Goal: Task Accomplishment & Management: Manage account settings

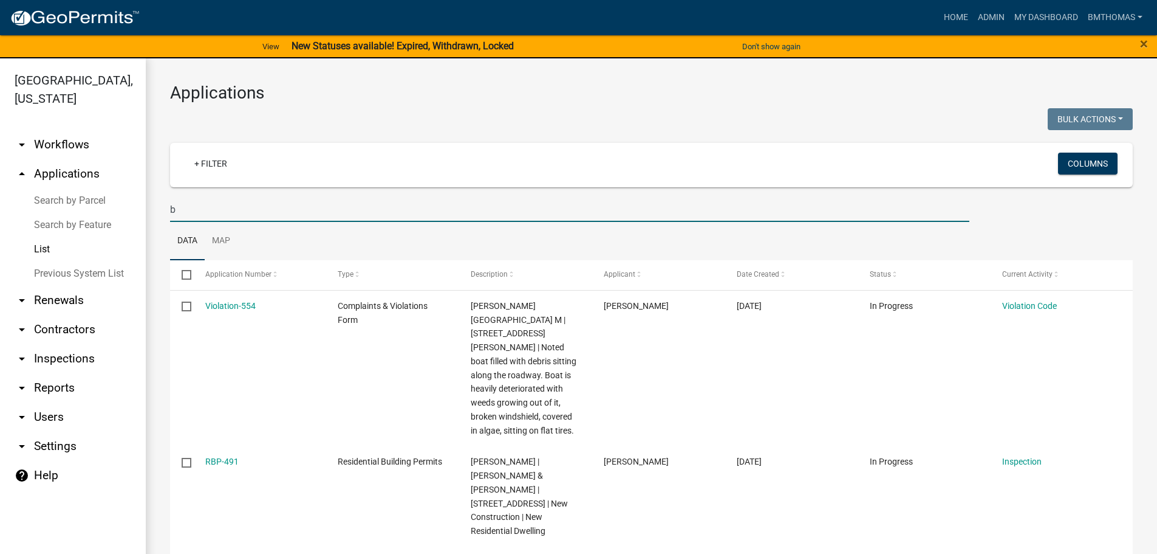
select select "3: 100"
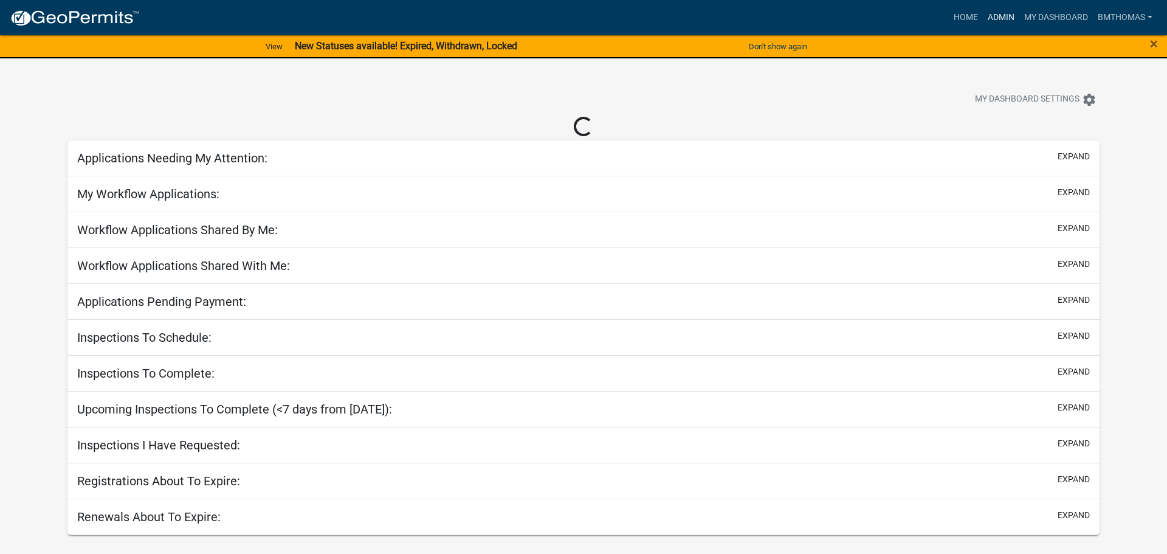
click at [988, 12] on link "Admin" at bounding box center [1000, 17] width 36 height 23
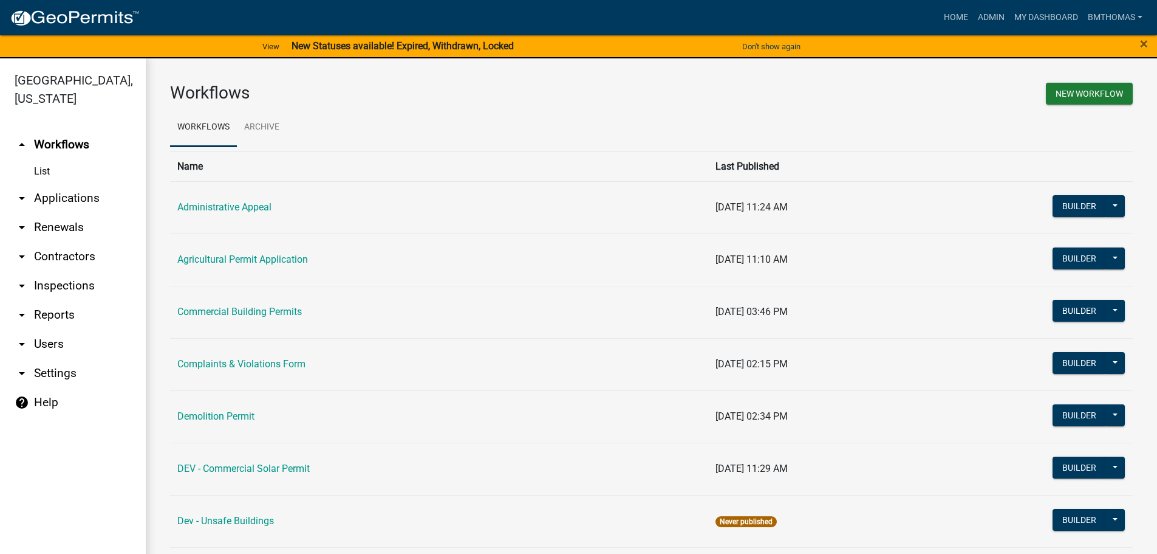
click at [60, 271] on link "arrow_drop_down Inspections" at bounding box center [73, 285] width 146 height 29
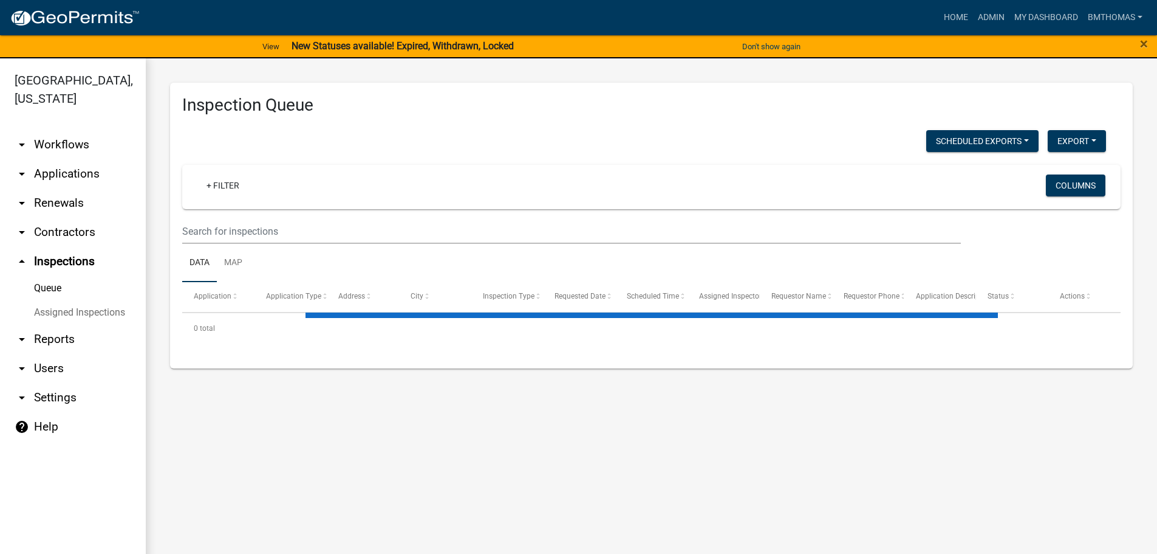
drag, startPoint x: 72, startPoint y: 153, endPoint x: 85, endPoint y: 160, distance: 15.2
click at [73, 159] on link "arrow_drop_down Applications" at bounding box center [73, 173] width 146 height 29
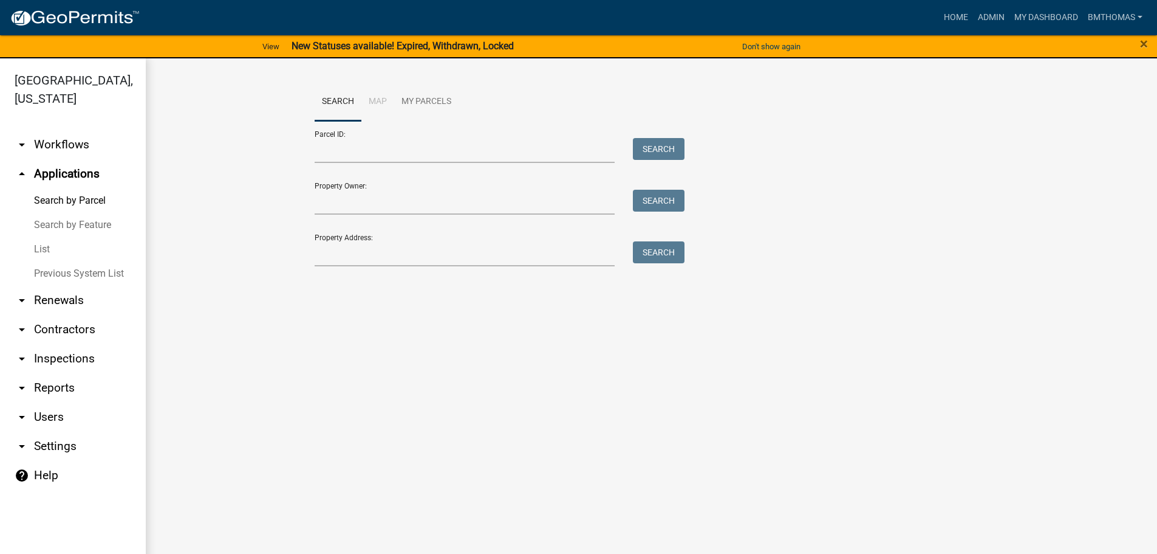
click at [48, 237] on link "List" at bounding box center [73, 249] width 146 height 24
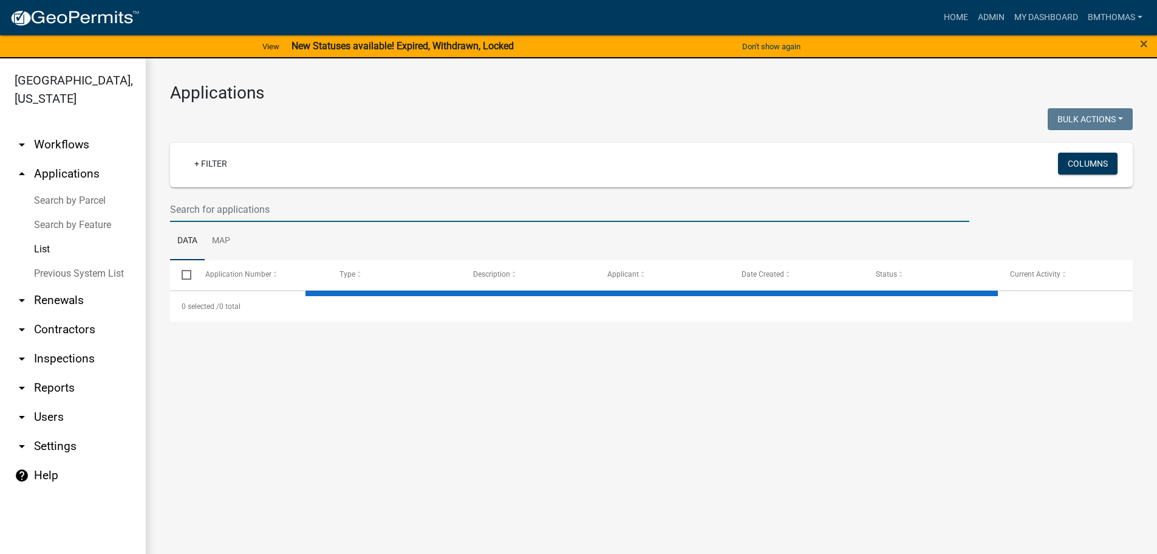
click at [253, 205] on input "text" at bounding box center [570, 209] width 800 height 25
select select "3: 100"
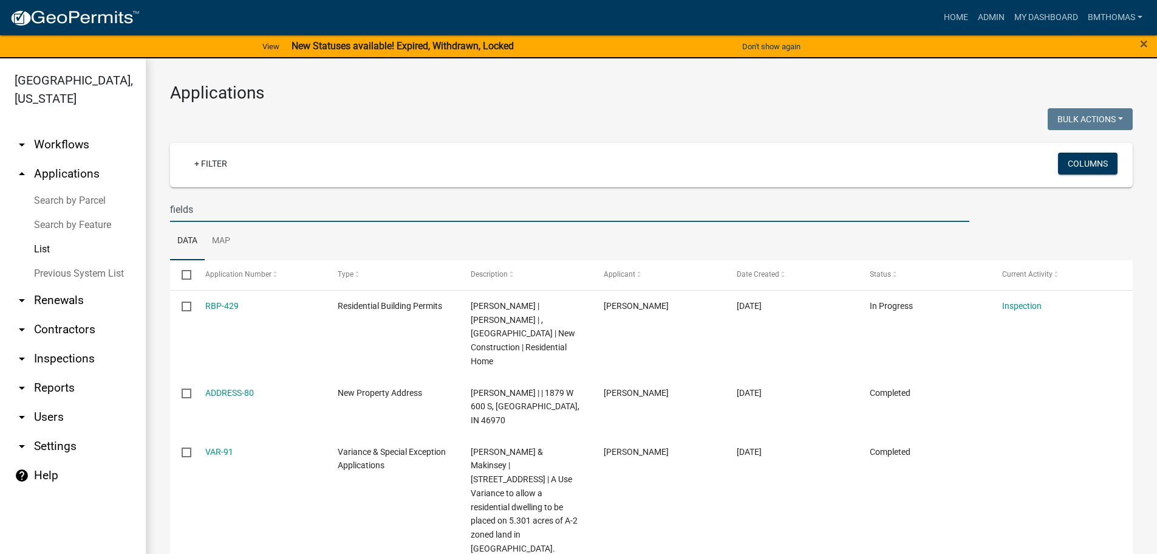
type input "fields"
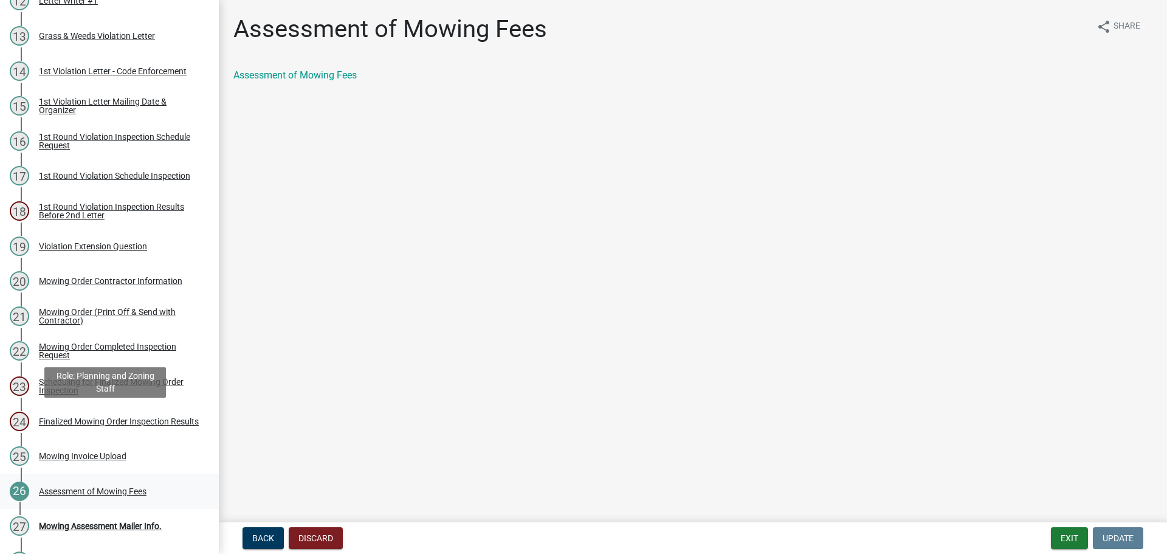
scroll to position [668, 0]
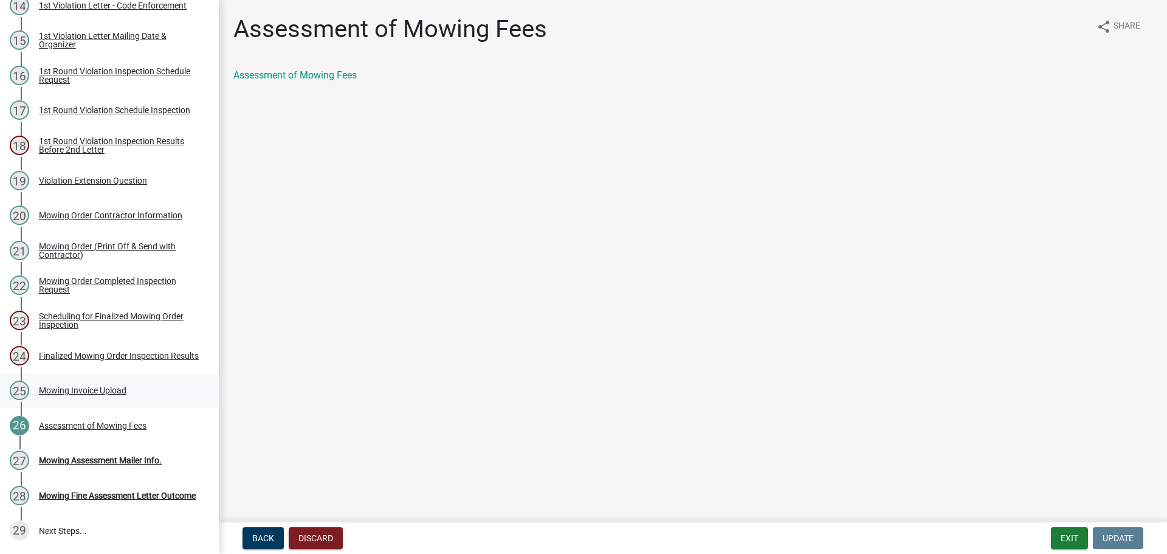
click at [93, 389] on div "Mowing Invoice Upload" at bounding box center [82, 390] width 87 height 9
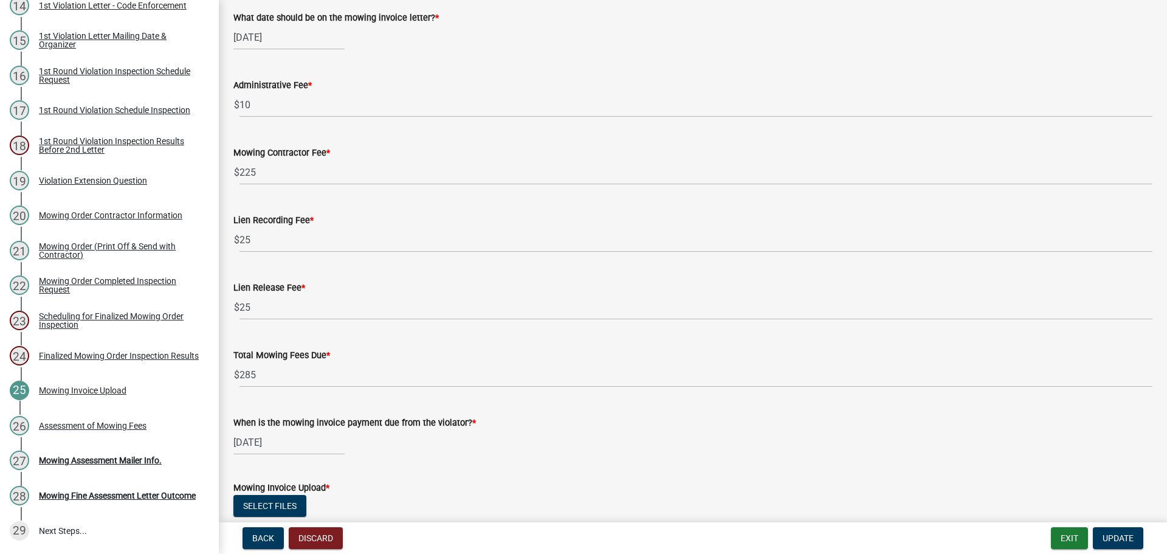
scroll to position [204, 0]
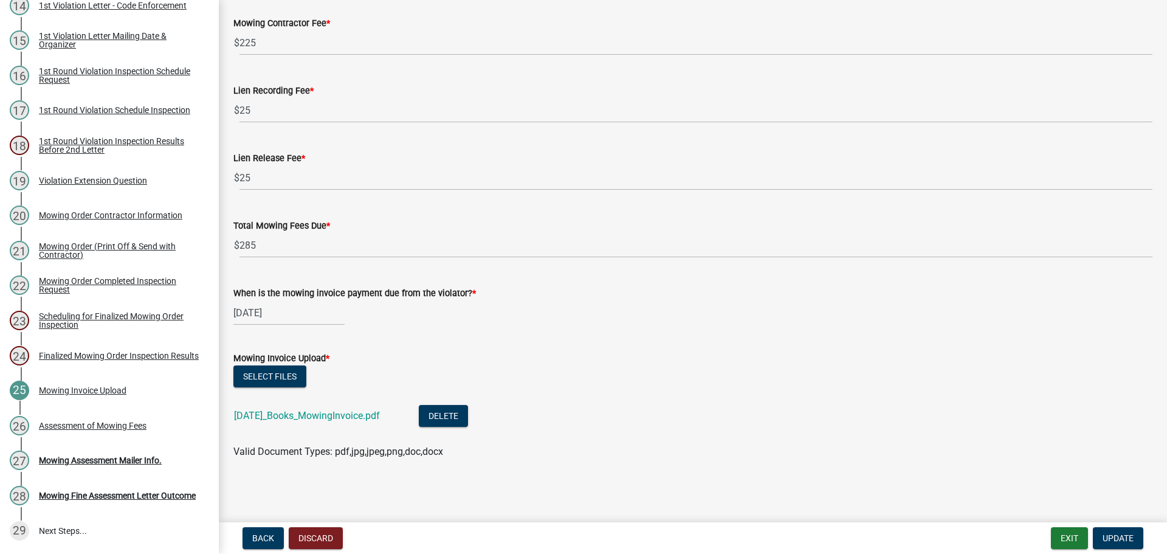
click at [1151, 539] on div "Back Discard Exit Update" at bounding box center [692, 538] width 928 height 22
click at [1110, 541] on span "Update" at bounding box center [1117, 538] width 31 height 10
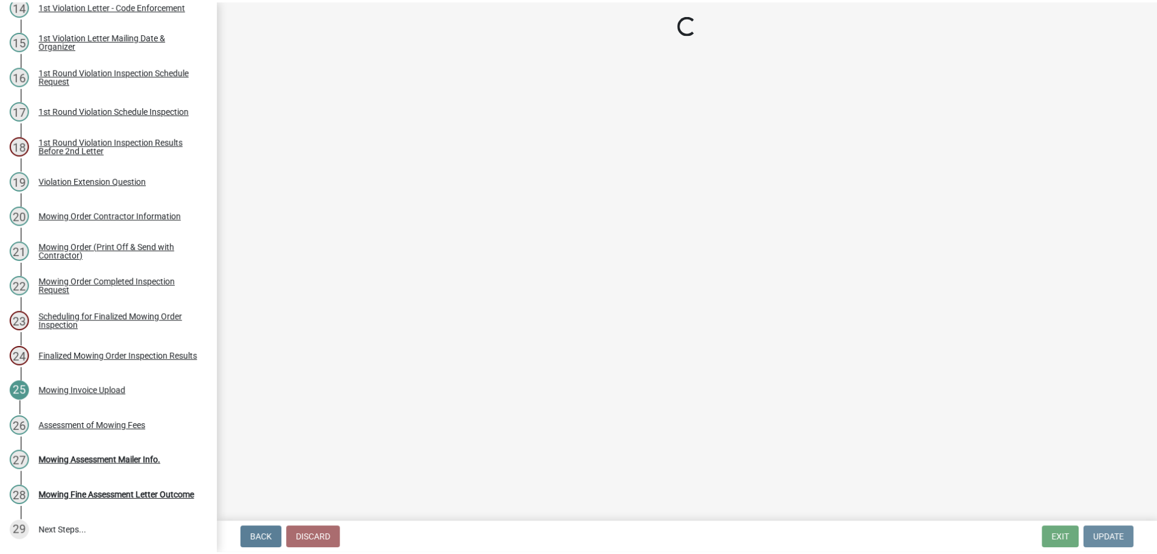
scroll to position [0, 0]
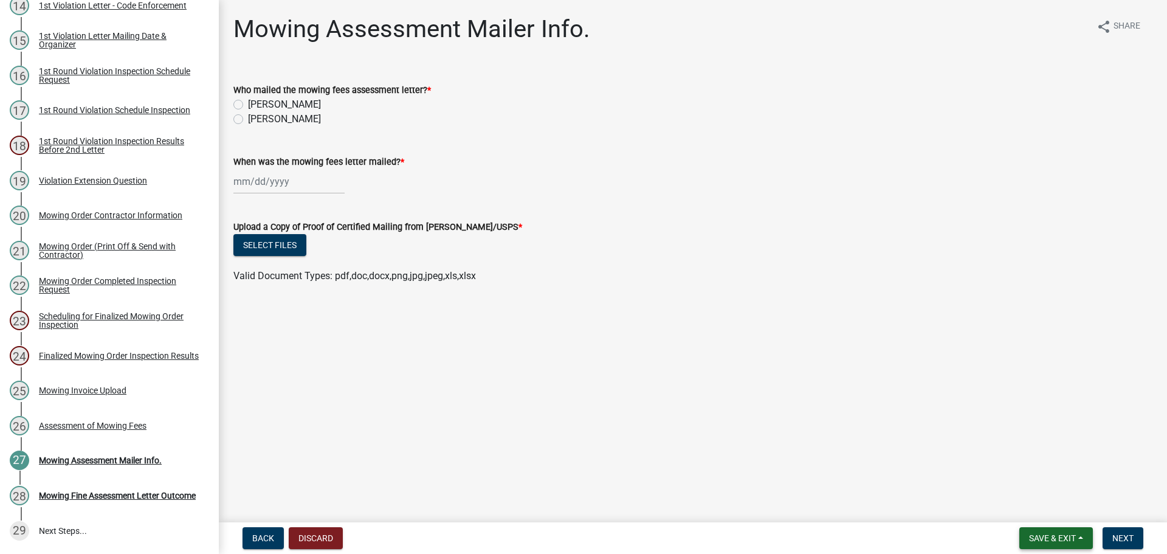
click at [1058, 543] on button "Save & Exit" at bounding box center [1056, 538] width 74 height 22
click at [1046, 503] on button "Save & Exit" at bounding box center [1043, 506] width 97 height 29
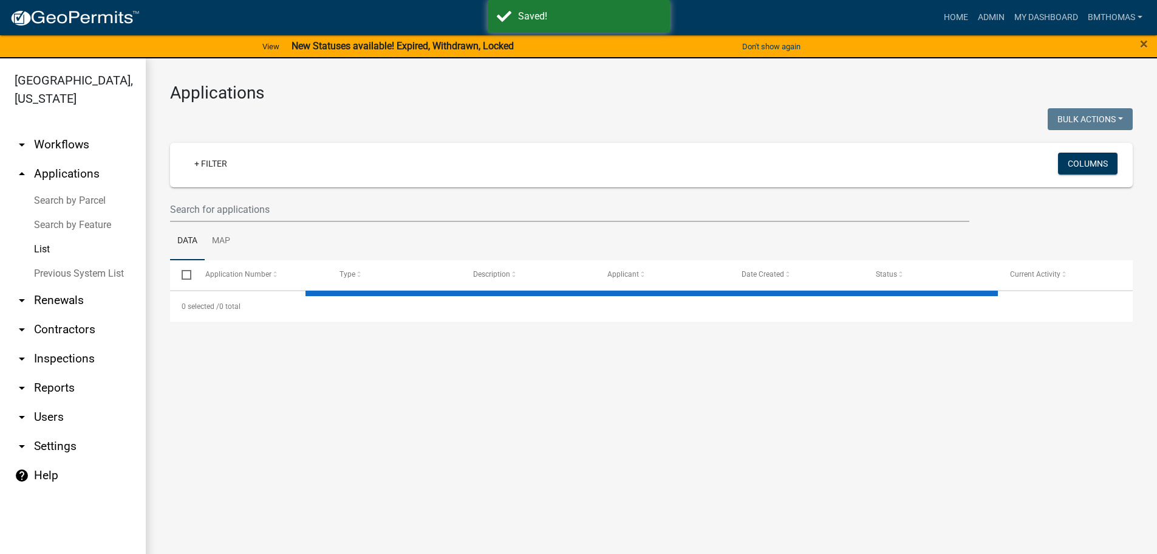
select select "3: 100"
